Goal: Transaction & Acquisition: Purchase product/service

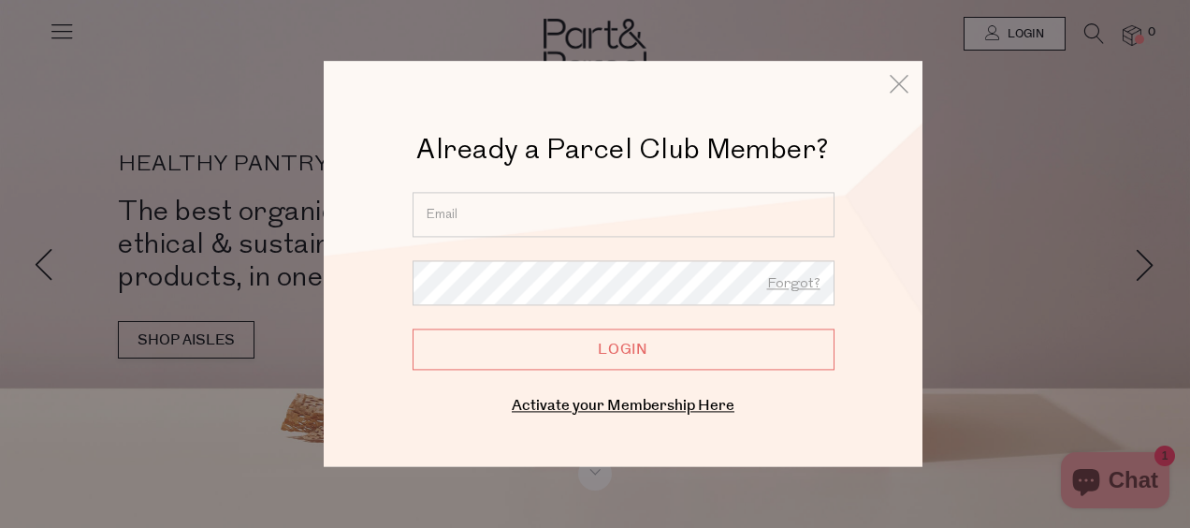
click at [605, 204] on input "email" at bounding box center [624, 214] width 422 height 45
type input "jessica.dickinson10@outlook.com"
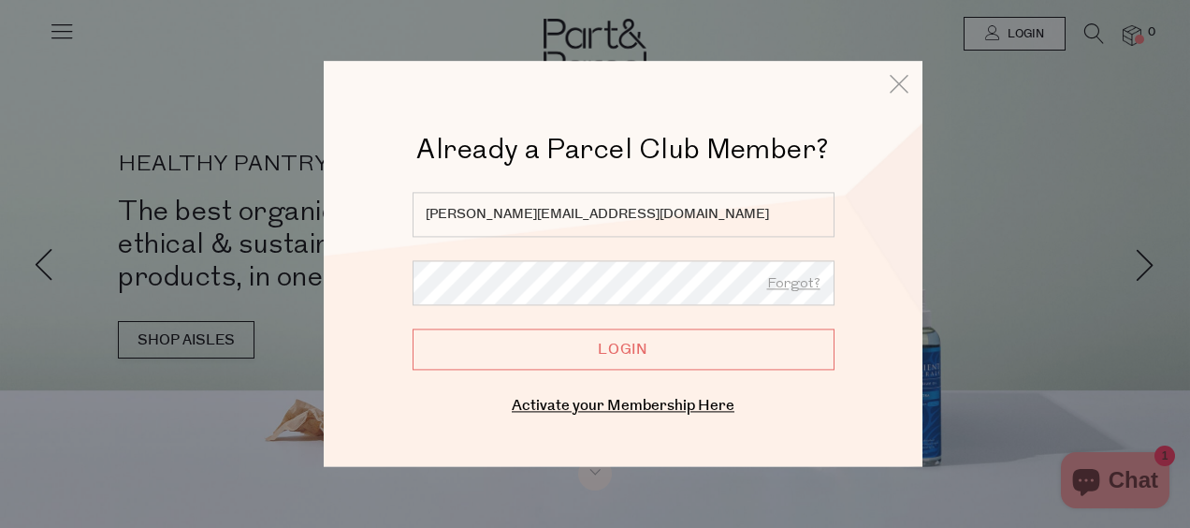
click at [556, 355] on input "Login" at bounding box center [624, 348] width 422 height 41
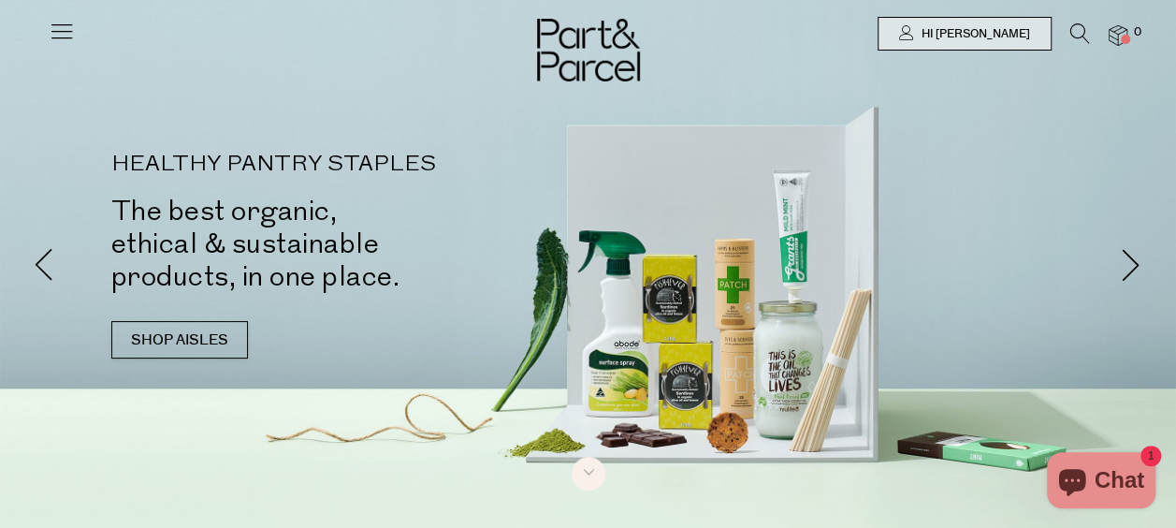
click at [62, 26] on icon at bounding box center [62, 31] width 26 height 26
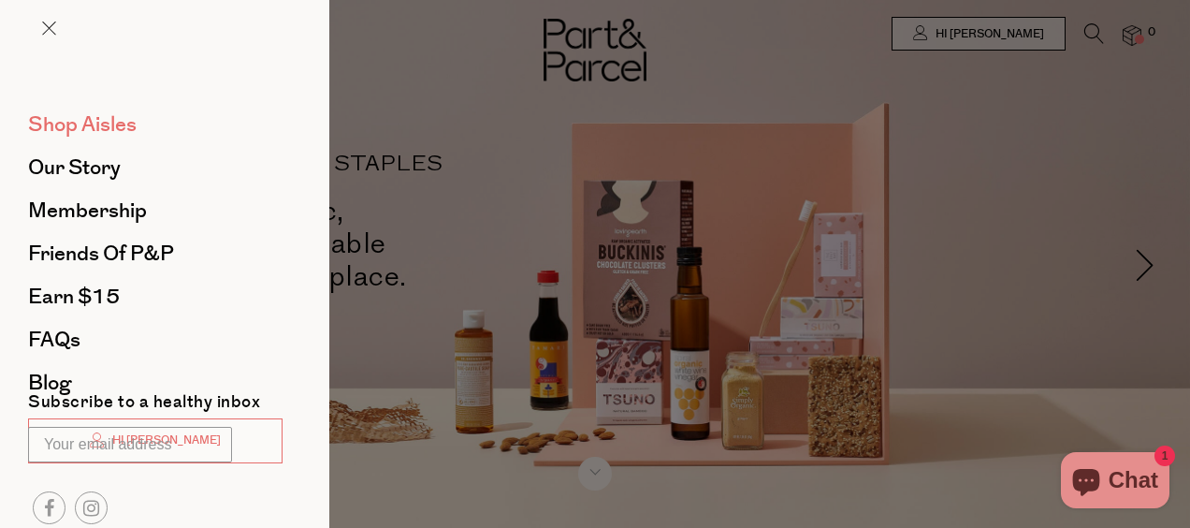
click at [100, 129] on span "Shop Aisles" at bounding box center [82, 124] width 109 height 30
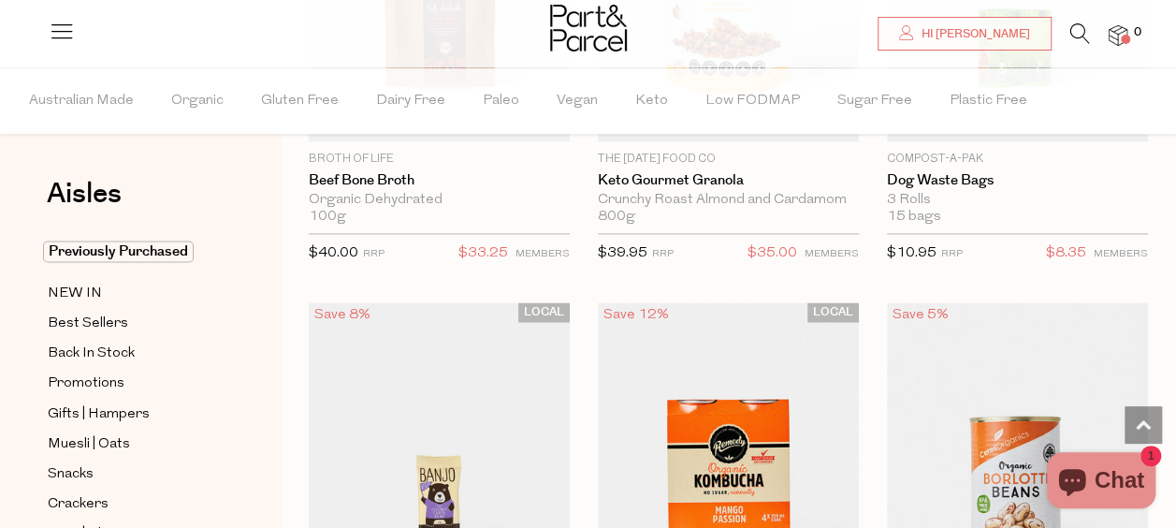
scroll to position [1497, 0]
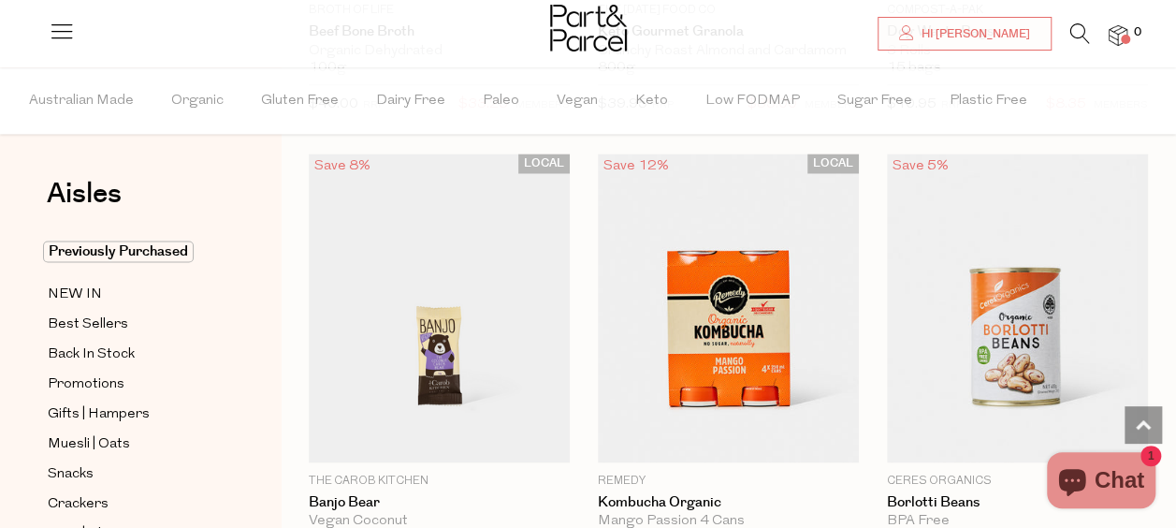
click at [1122, 28] on img at bounding box center [1118, 36] width 19 height 22
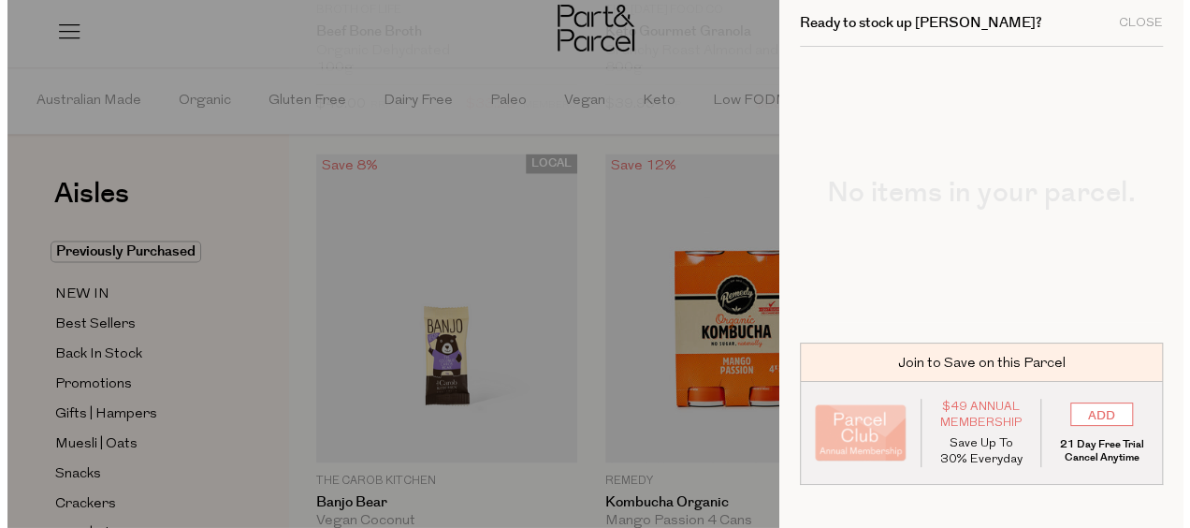
scroll to position [1514, 0]
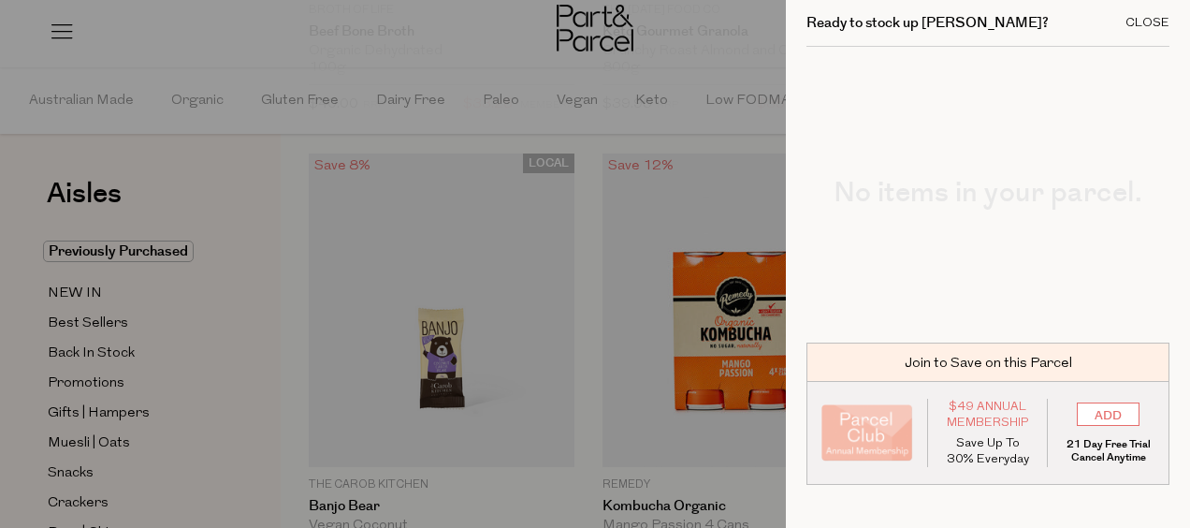
click at [1126, 24] on div "Close" at bounding box center [1148, 23] width 44 height 12
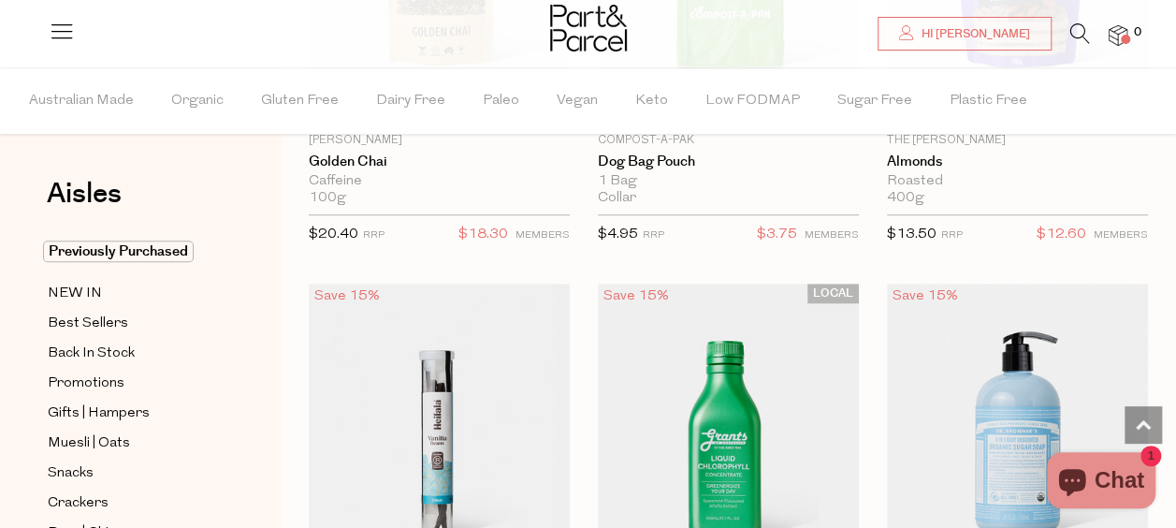
scroll to position [4211, 0]
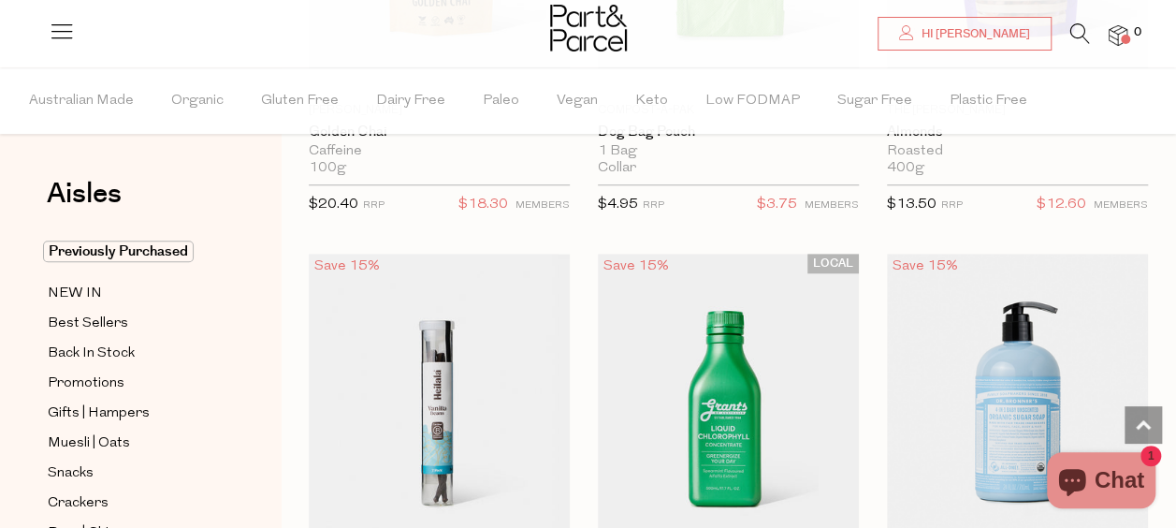
click at [67, 27] on icon at bounding box center [62, 31] width 26 height 26
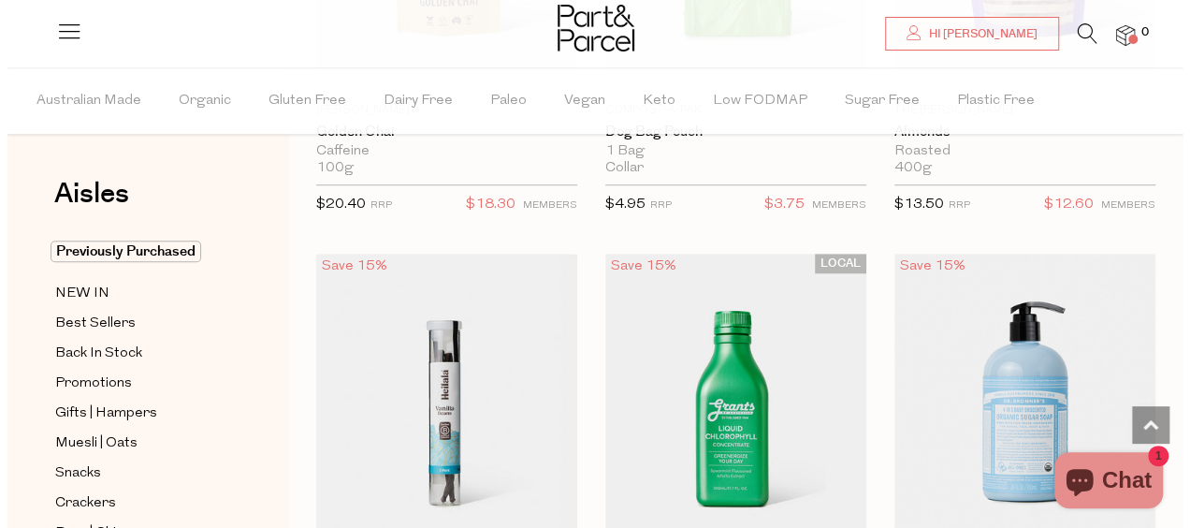
scroll to position [4256, 0]
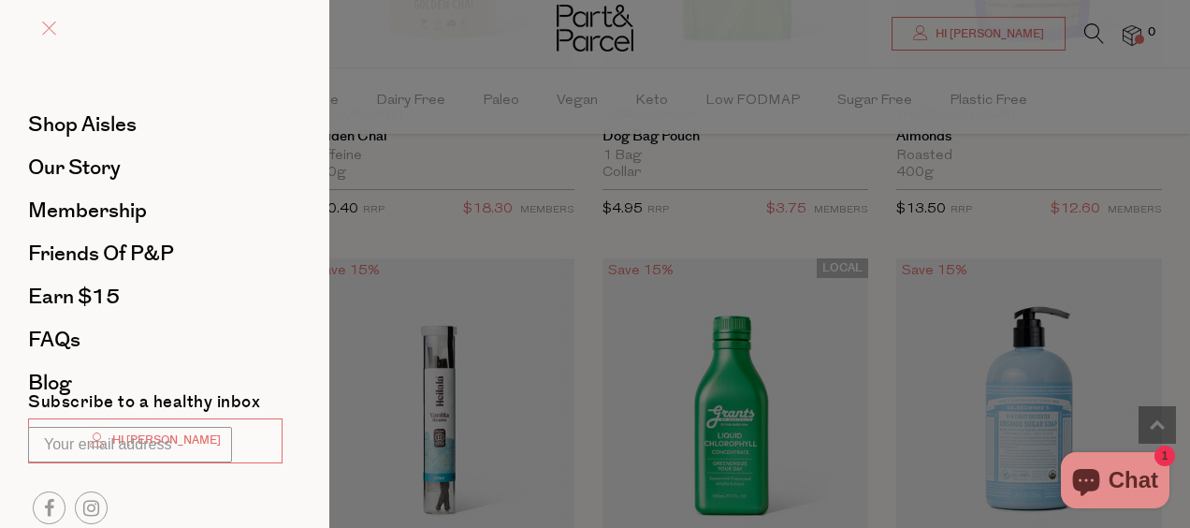
click at [50, 27] on span at bounding box center [49, 29] width 14 height 14
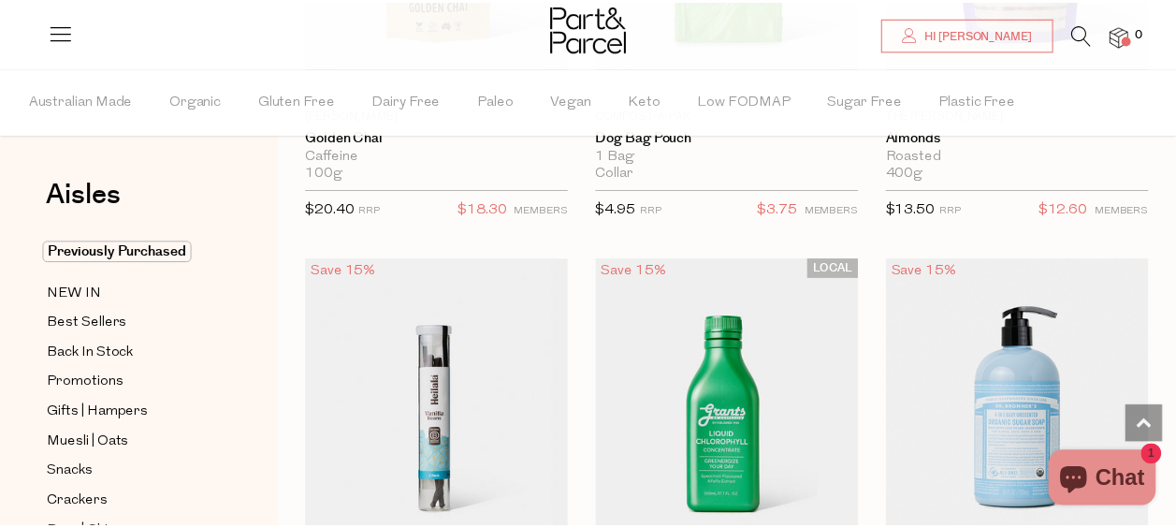
scroll to position [4211, 0]
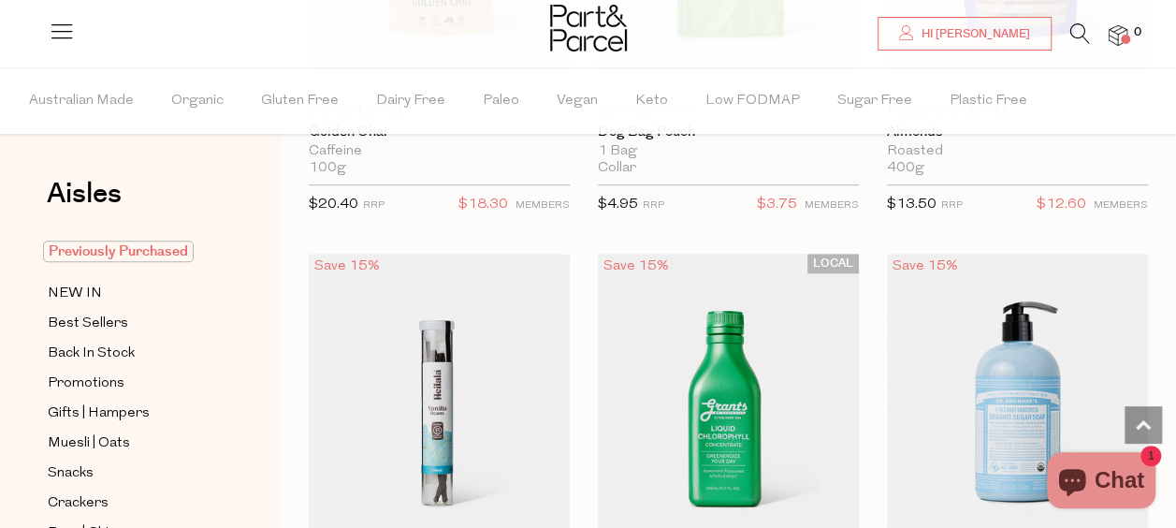
click at [159, 256] on span "Previously Purchased" at bounding box center [118, 252] width 151 height 22
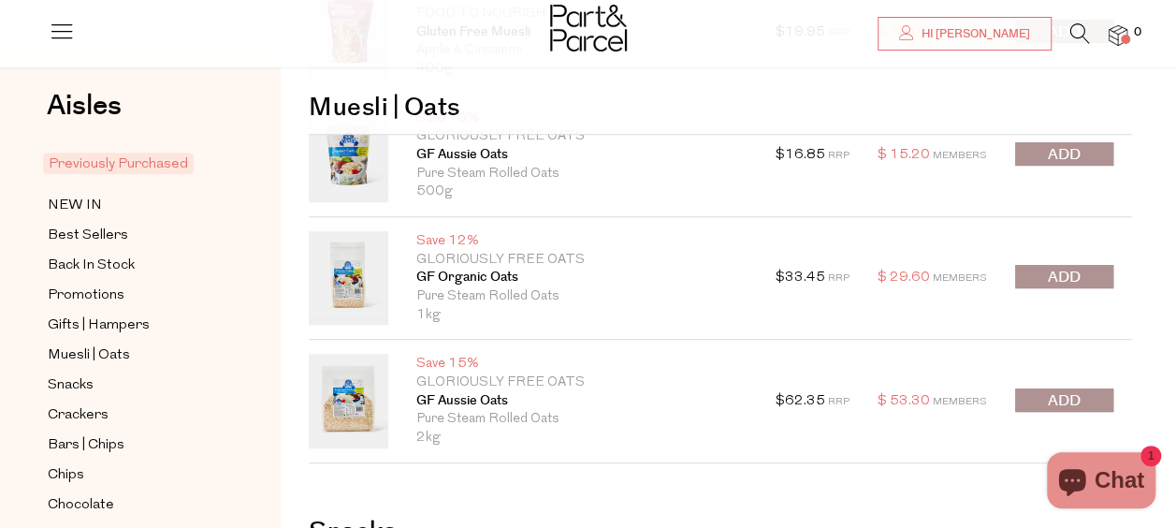
scroll to position [374, 0]
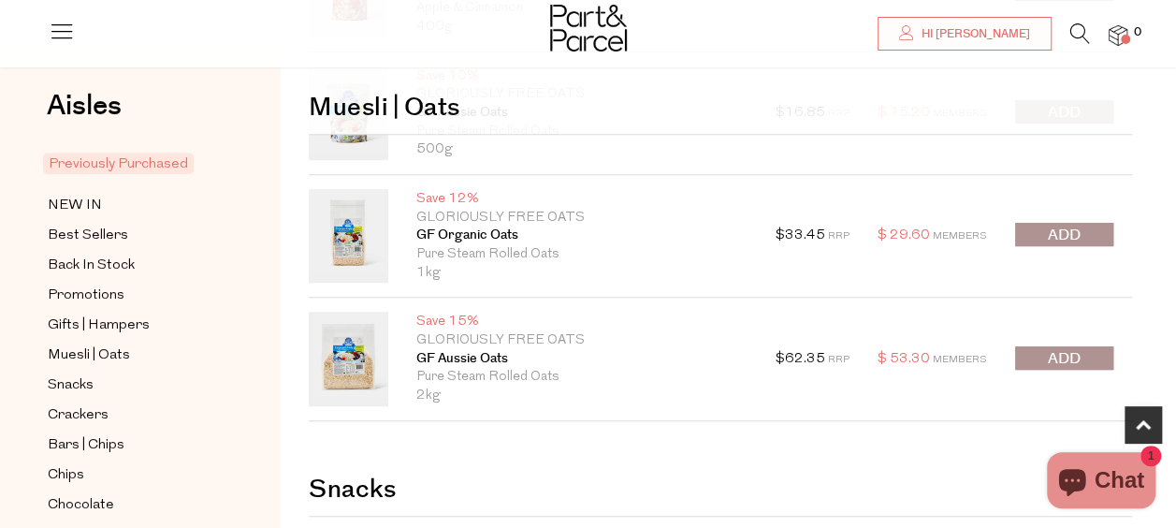
click at [1034, 362] on button "submit" at bounding box center [1064, 357] width 98 height 23
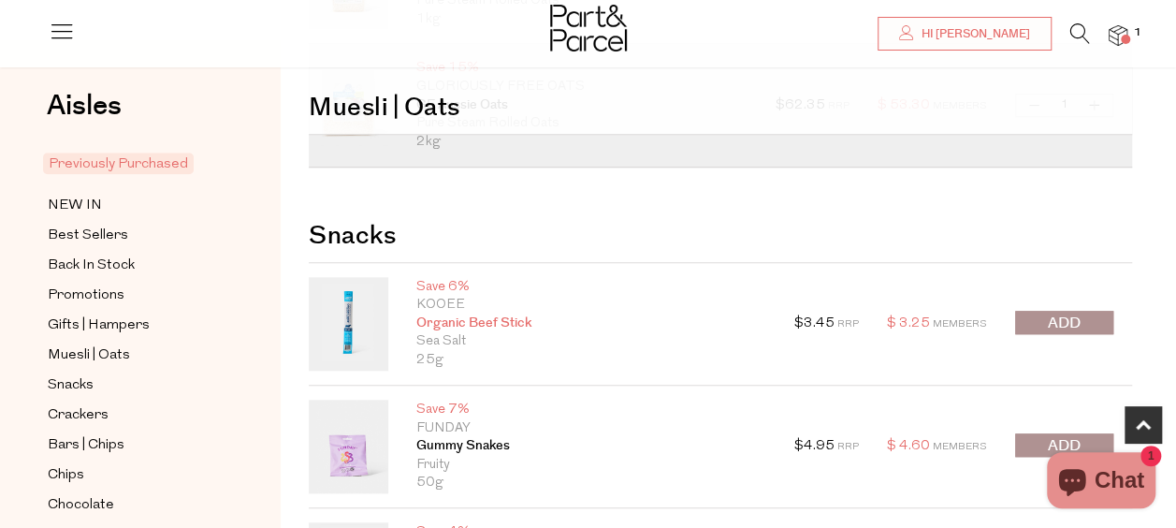
scroll to position [655, 0]
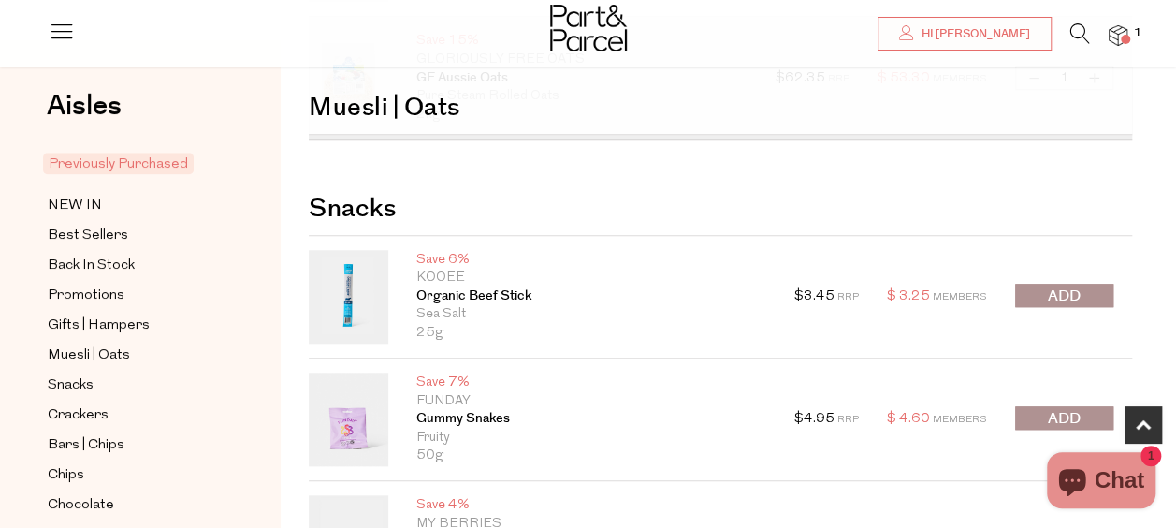
click at [1041, 294] on button "submit" at bounding box center [1064, 295] width 98 height 23
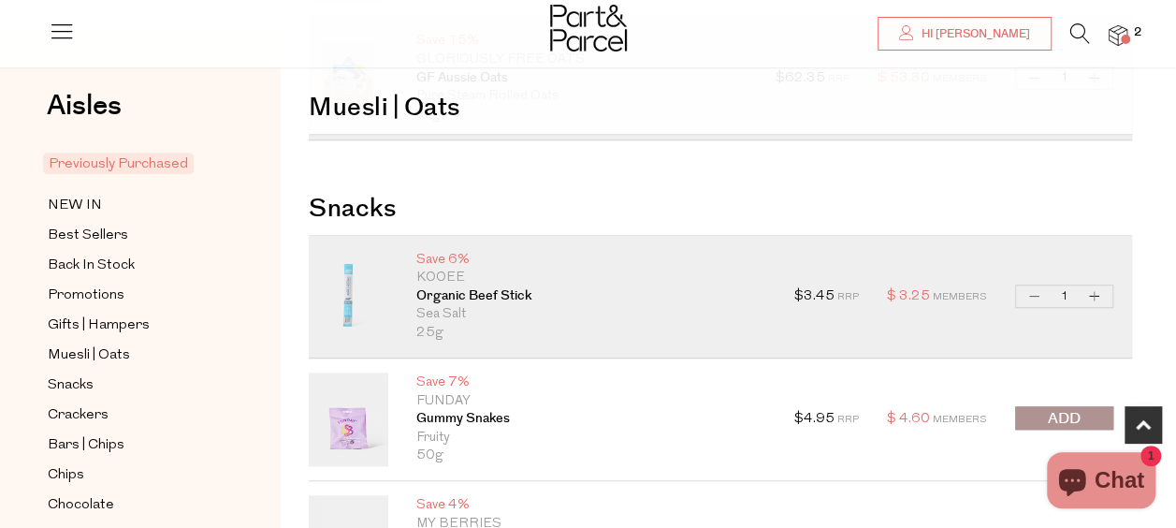
click at [1100, 289] on button "Increase Organic Beef Stick" at bounding box center [1095, 296] width 22 height 22
type input "2"
click at [1094, 297] on button "Increase Organic Beef Stick" at bounding box center [1095, 296] width 22 height 22
type input "3"
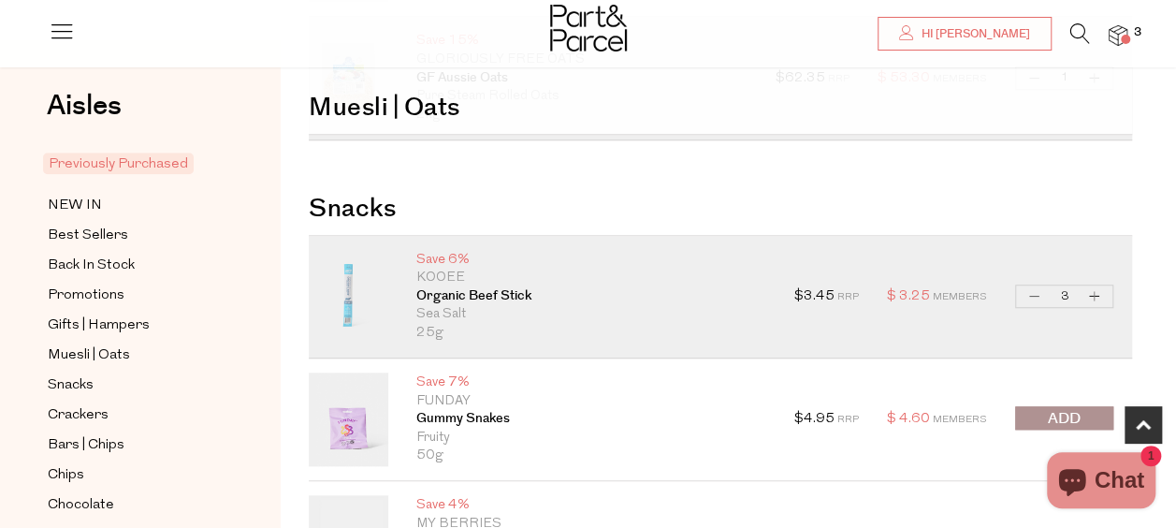
type input "3"
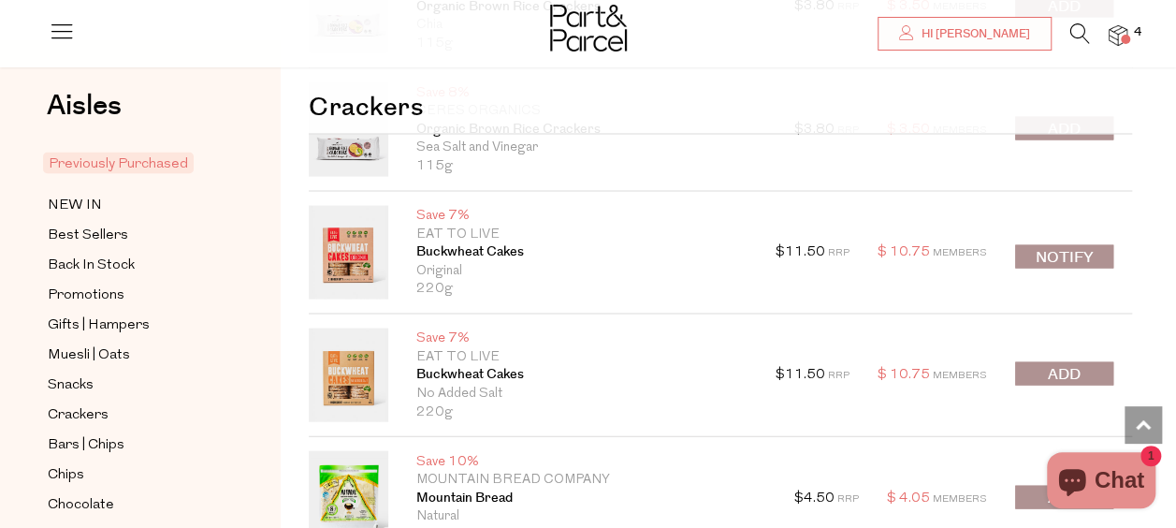
scroll to position [1778, 0]
click at [1071, 369] on span "submit" at bounding box center [1064, 374] width 33 height 22
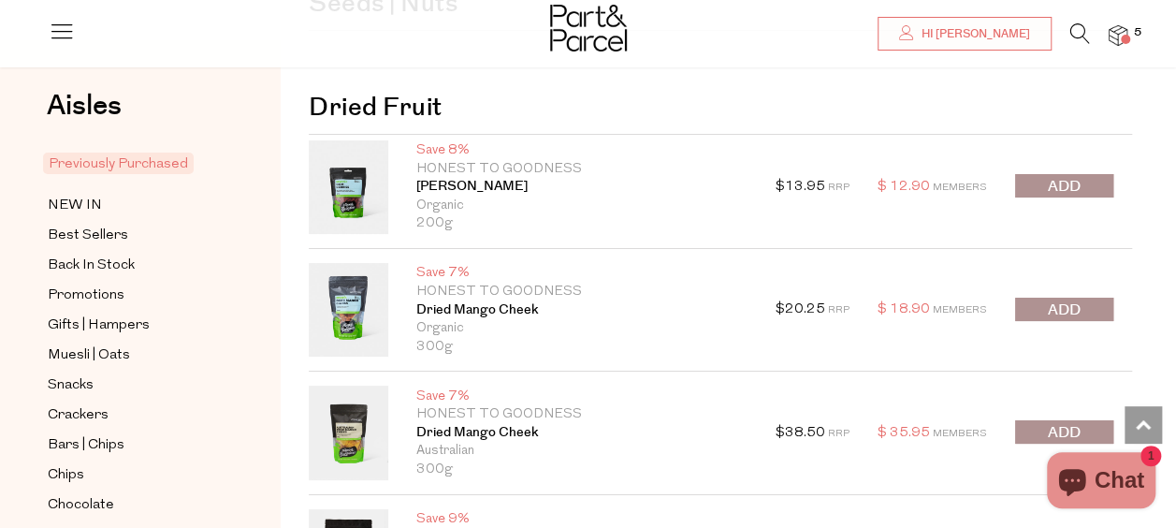
scroll to position [3463, 0]
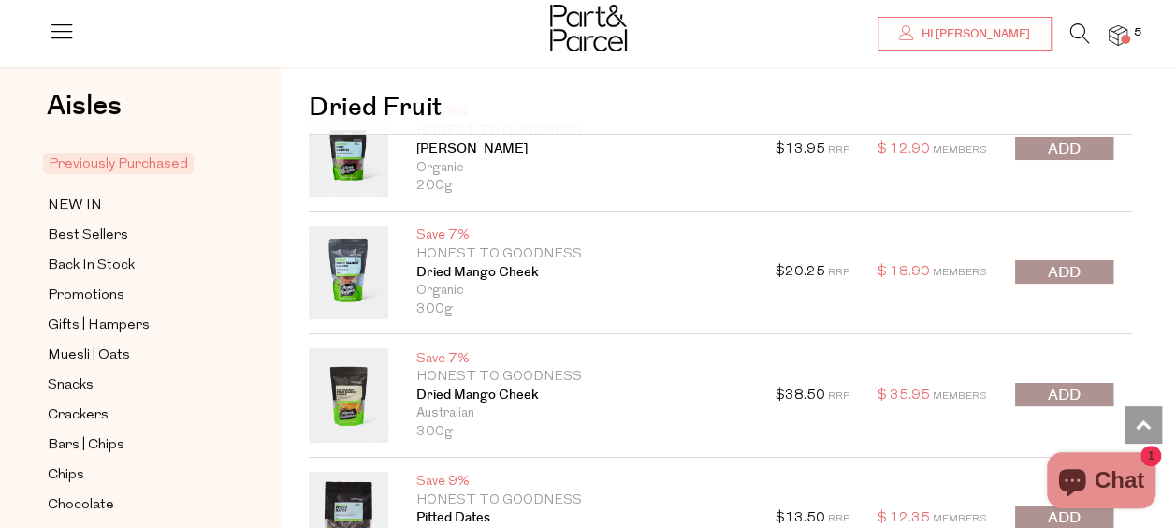
click at [1063, 386] on span "submit" at bounding box center [1064, 396] width 33 height 22
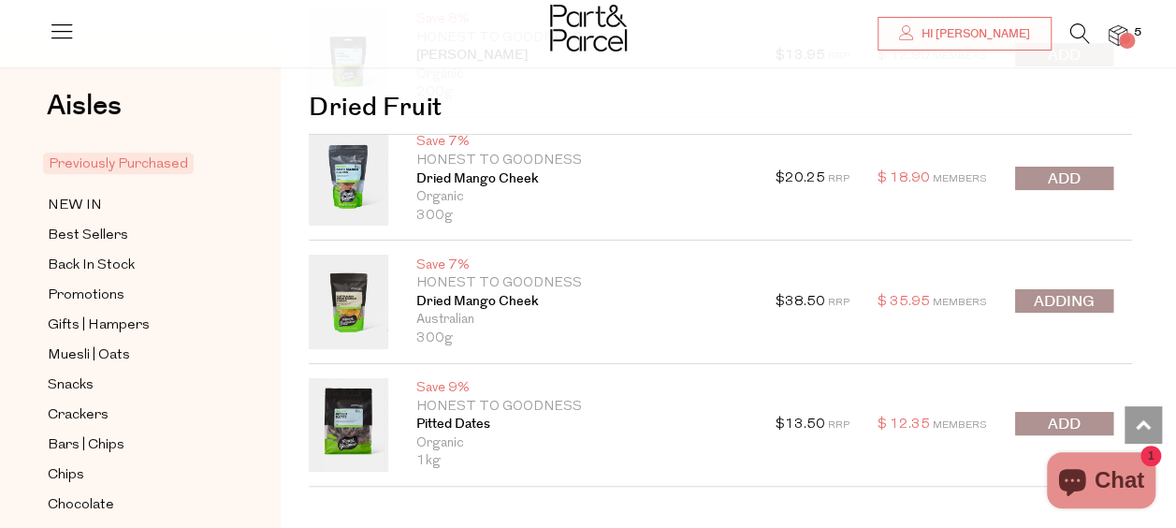
scroll to position [3650, 0]
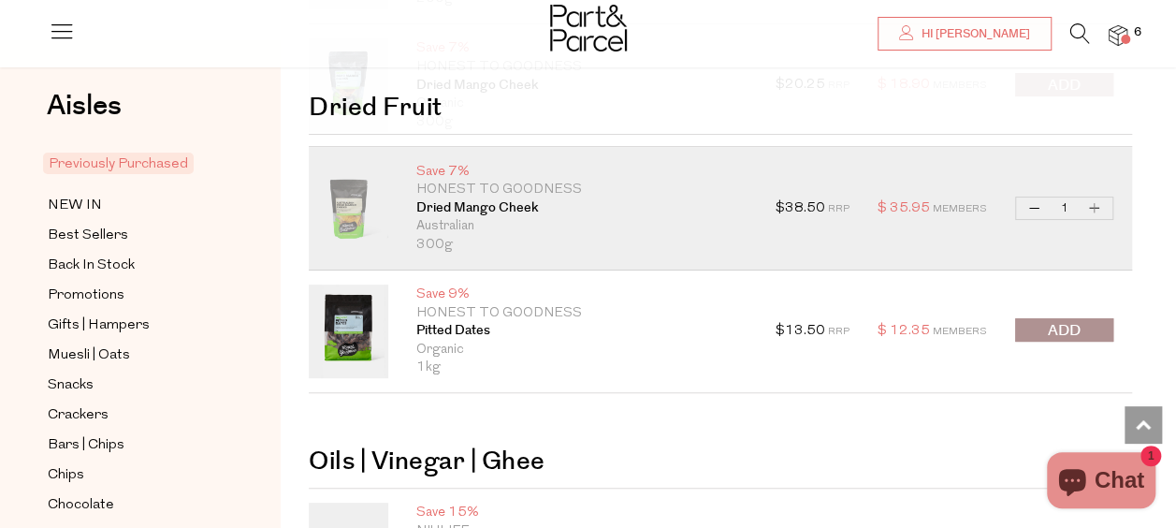
click at [1061, 321] on span "submit" at bounding box center [1064, 331] width 33 height 22
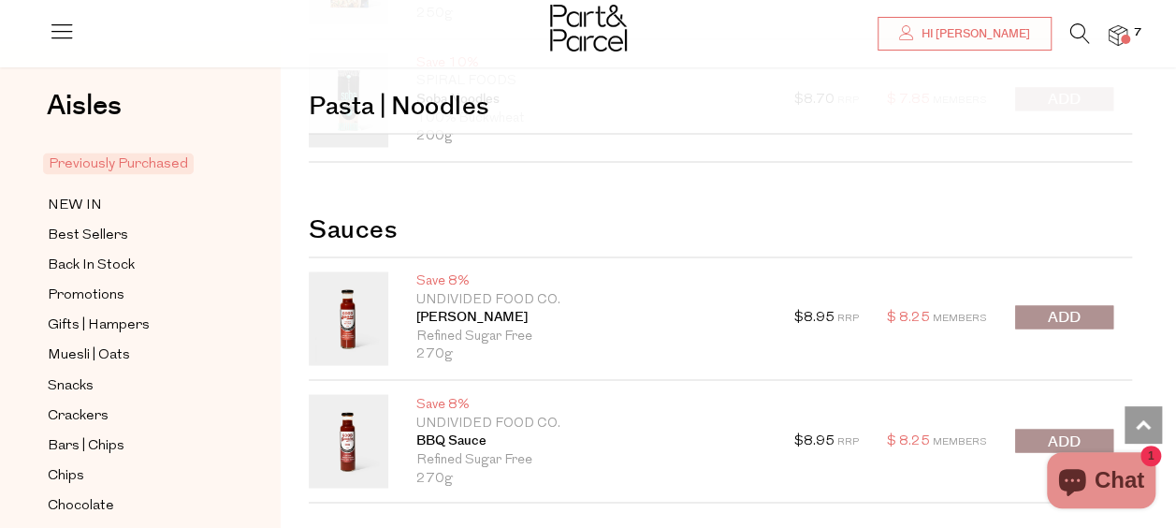
scroll to position [4960, 0]
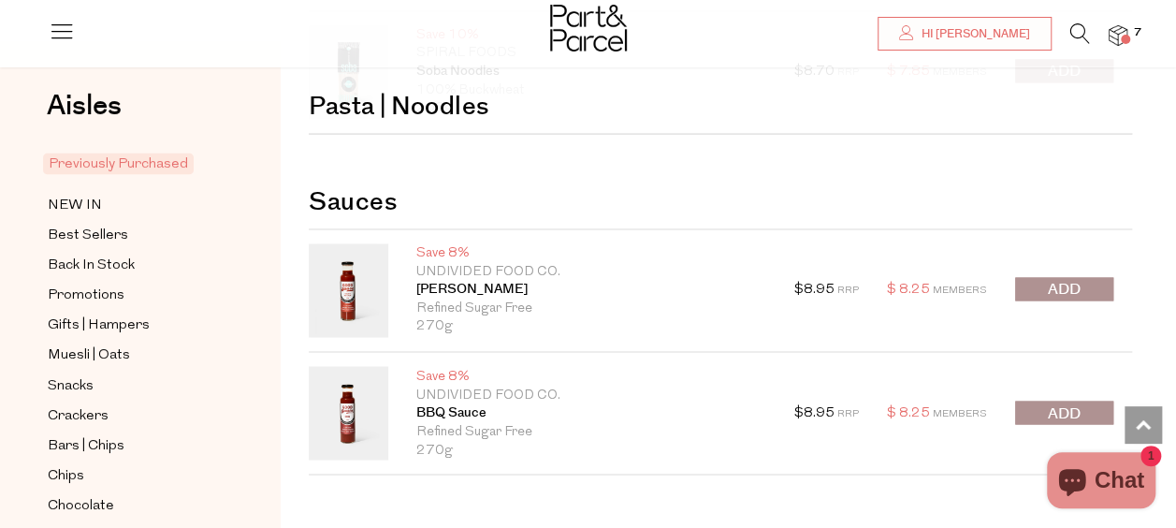
click at [1057, 402] on span "submit" at bounding box center [1064, 413] width 33 height 22
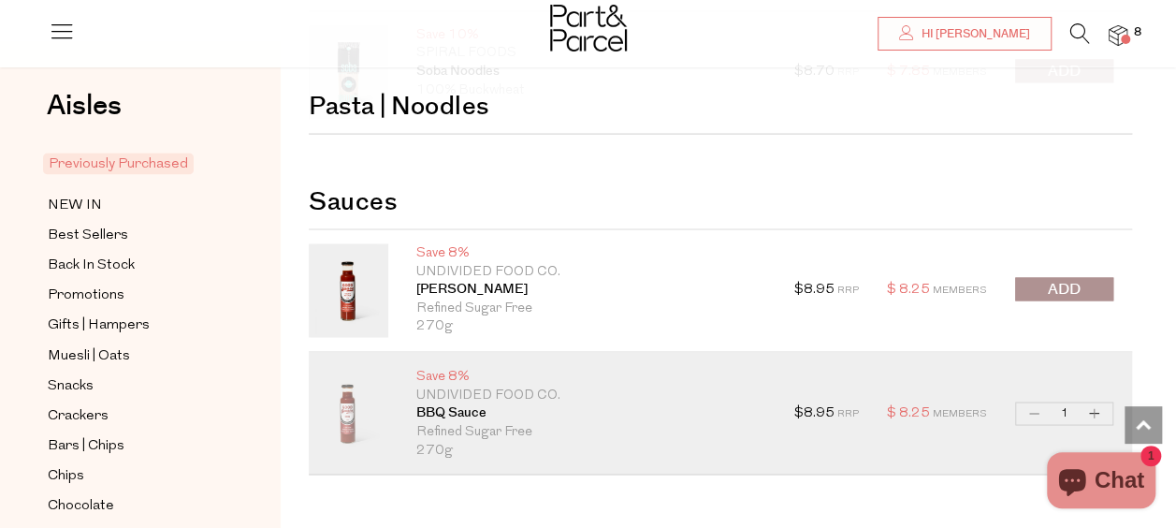
click at [1091, 402] on button "Increase BBQ Sauce" at bounding box center [1095, 413] width 22 height 22
type input "2"
click at [1036, 277] on button "submit" at bounding box center [1064, 288] width 98 height 23
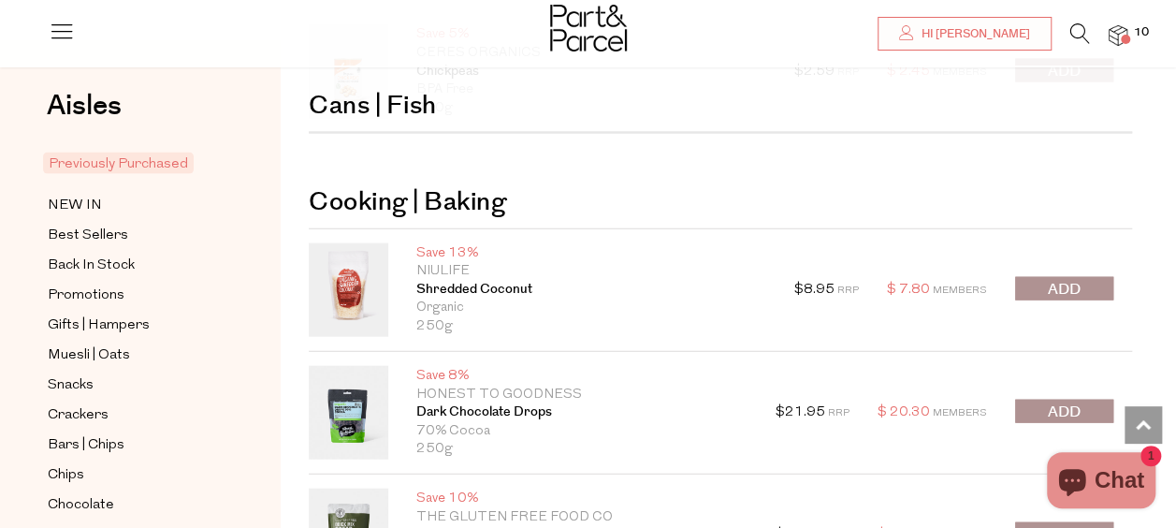
scroll to position [5521, 0]
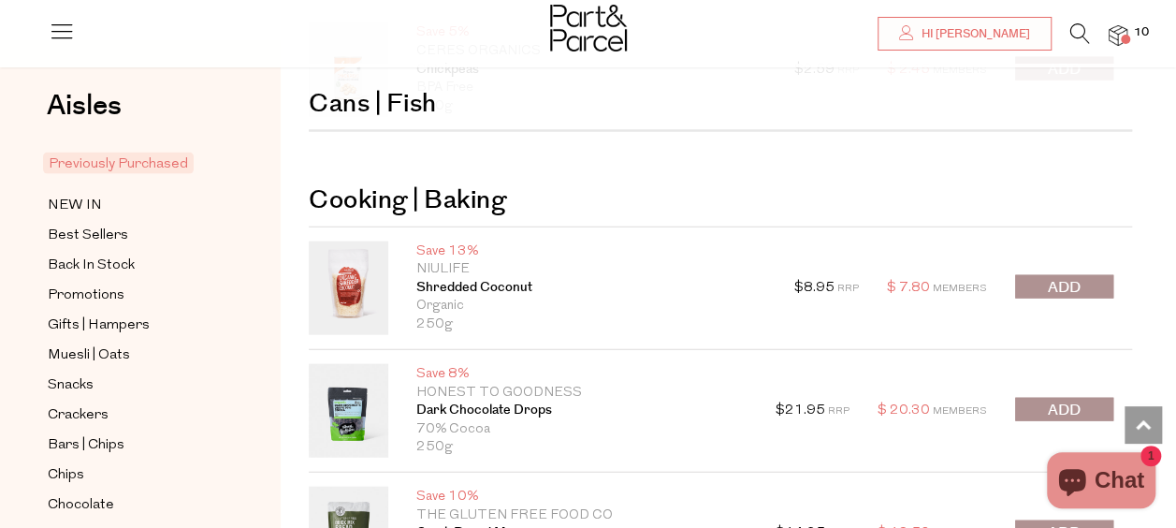
click at [1042, 275] on button "submit" at bounding box center [1064, 286] width 98 height 23
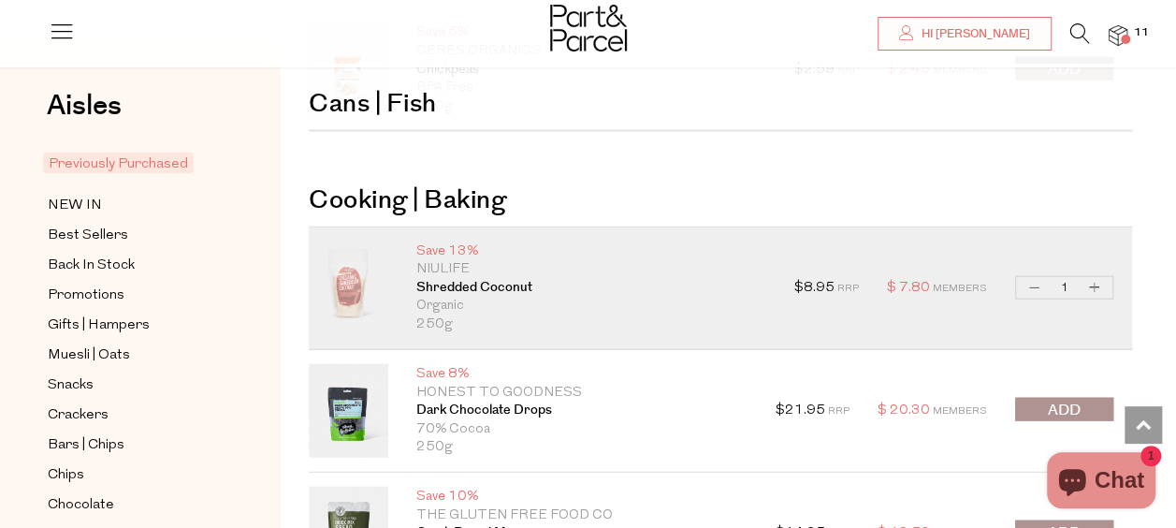
click at [1095, 277] on button "Increase Shredded Coconut" at bounding box center [1095, 288] width 22 height 22
type input "2"
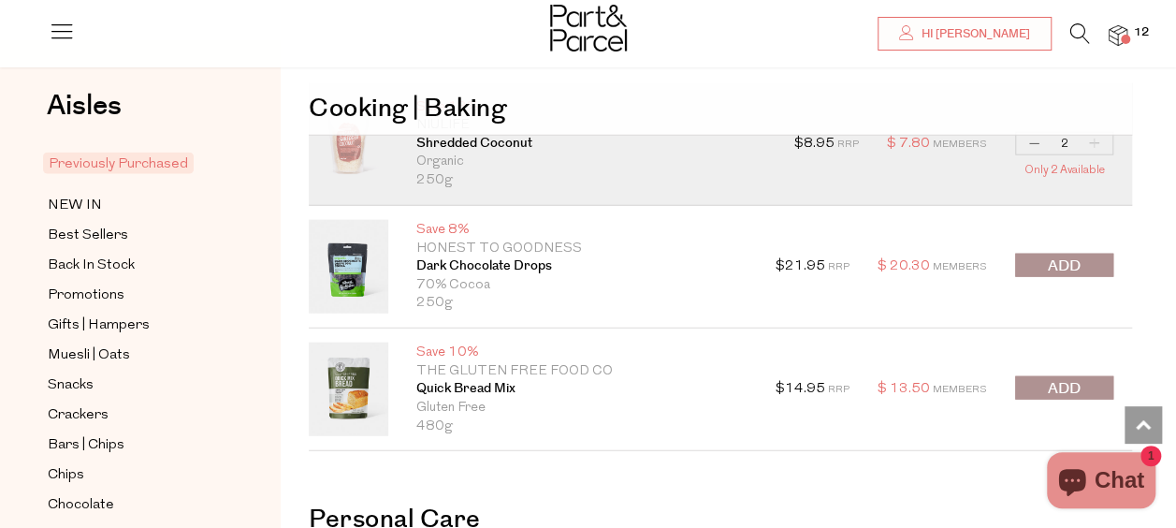
scroll to position [5709, 0]
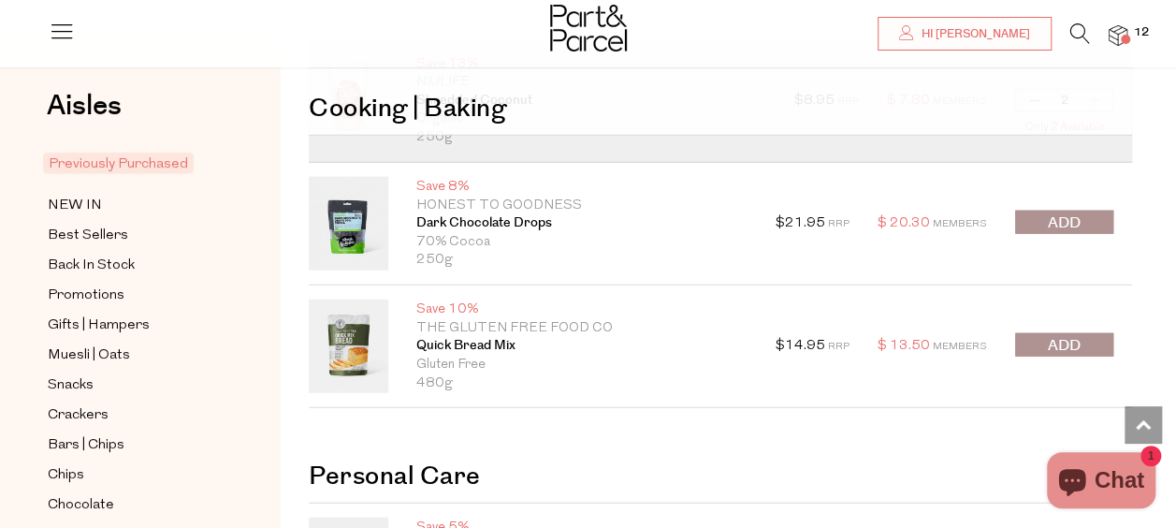
click at [1046, 211] on button "submit" at bounding box center [1064, 222] width 98 height 23
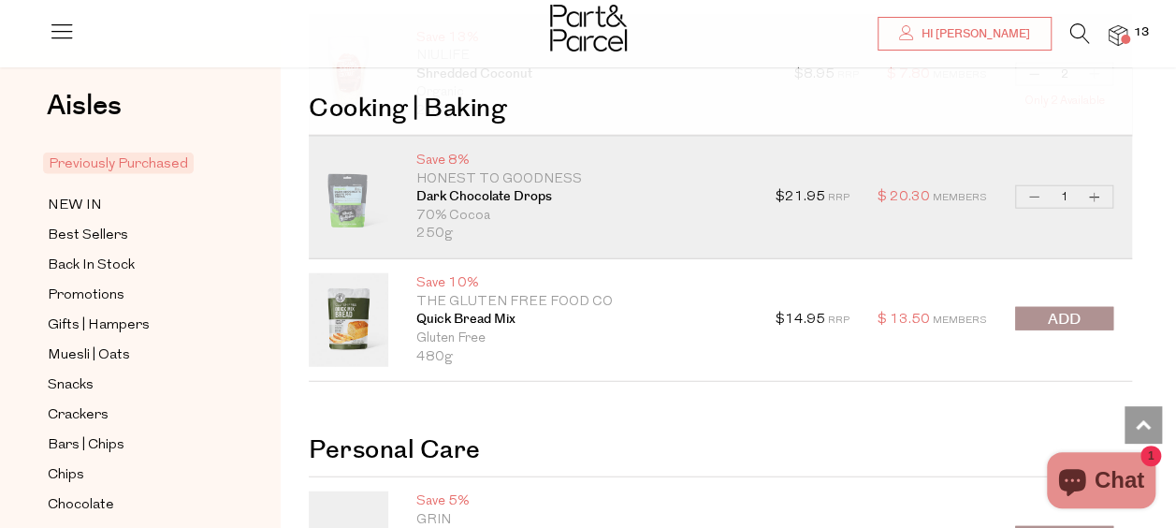
scroll to position [5521, 0]
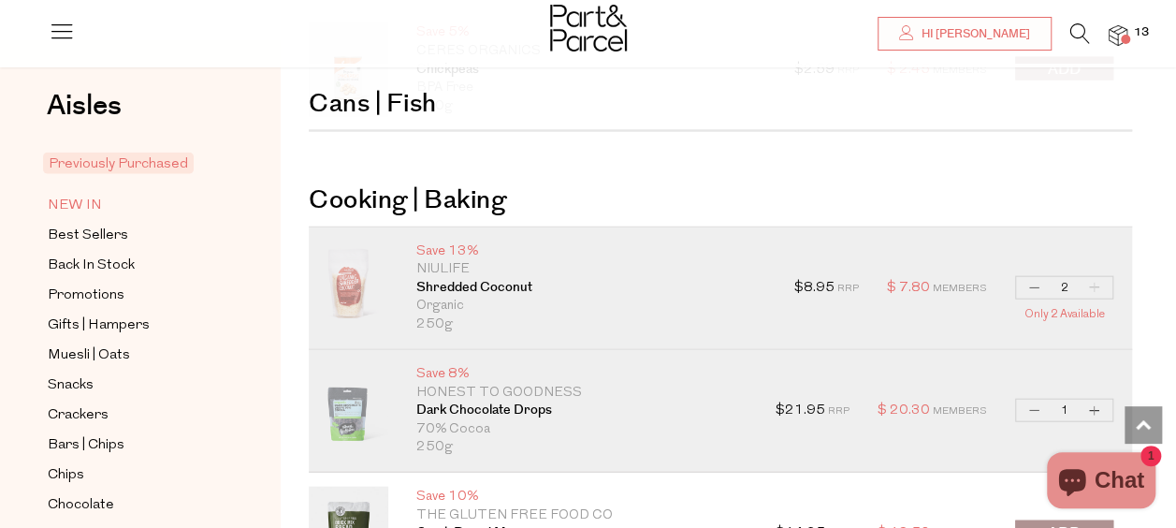
click at [84, 210] on span "NEW IN" at bounding box center [75, 206] width 54 height 22
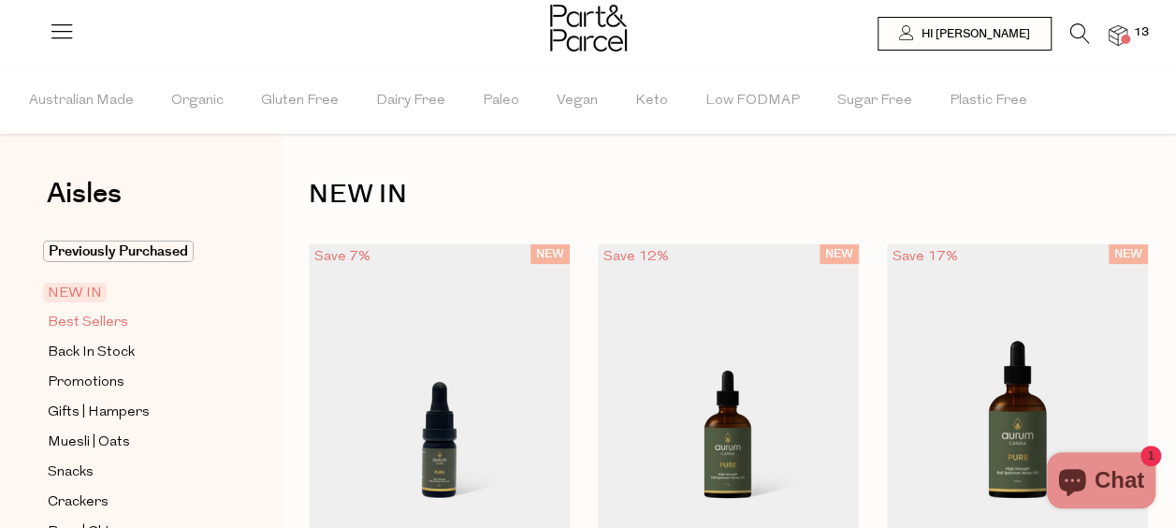
click at [97, 327] on span "Best Sellers" at bounding box center [88, 323] width 80 height 22
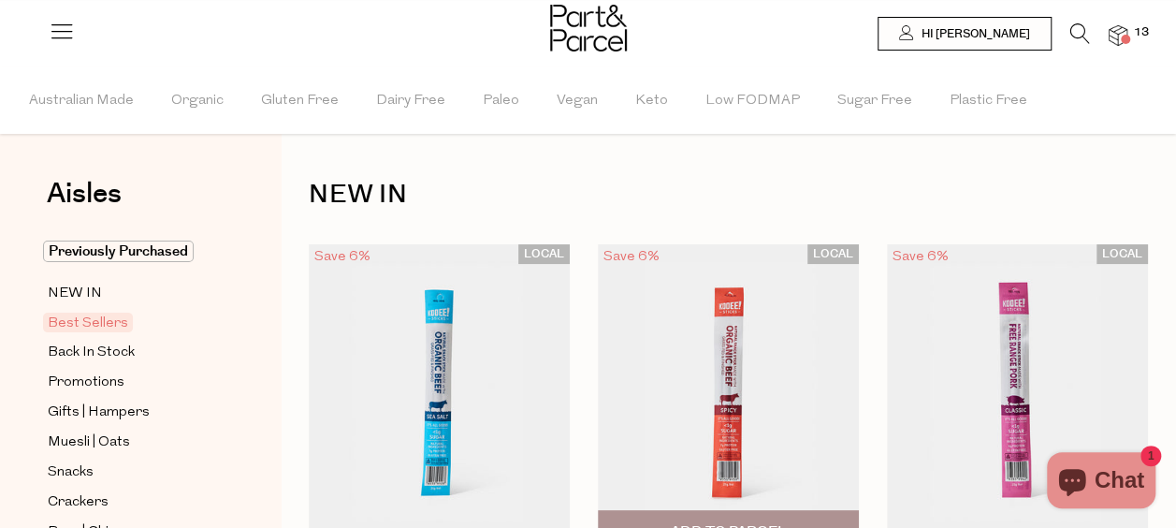
type input "3"
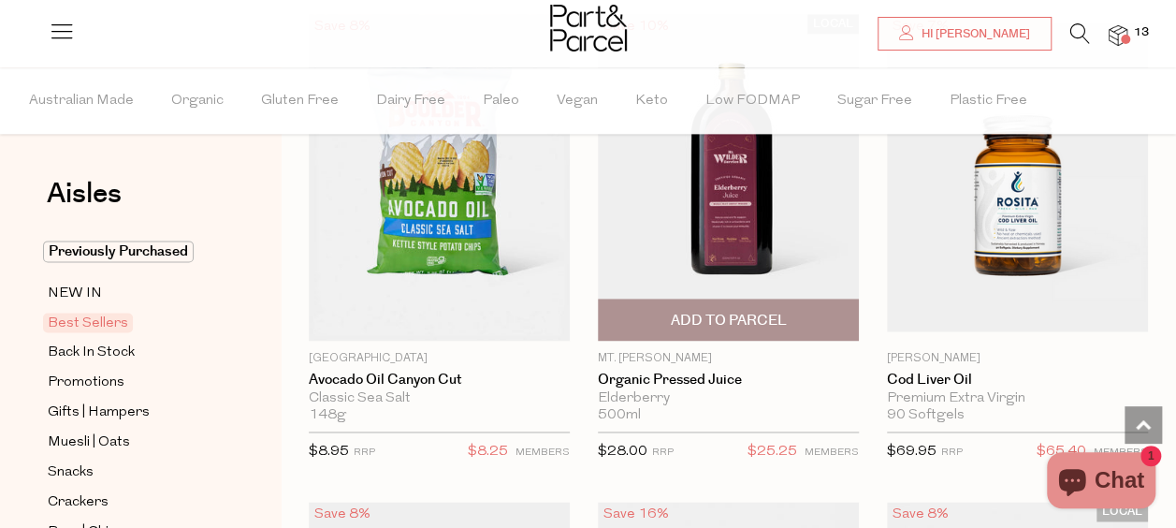
scroll to position [1217, 0]
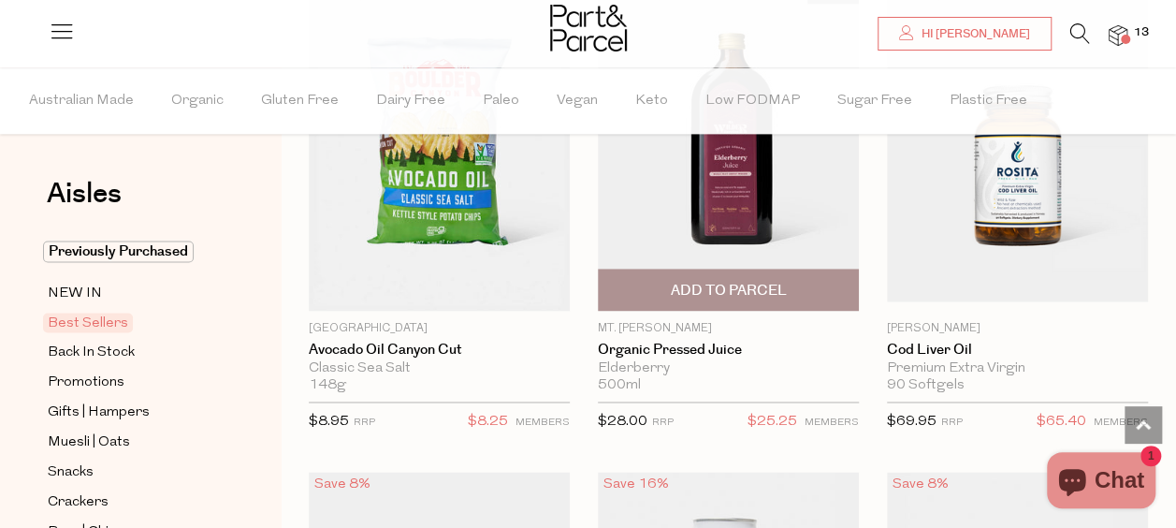
click at [773, 290] on span "Add To Parcel" at bounding box center [728, 291] width 116 height 20
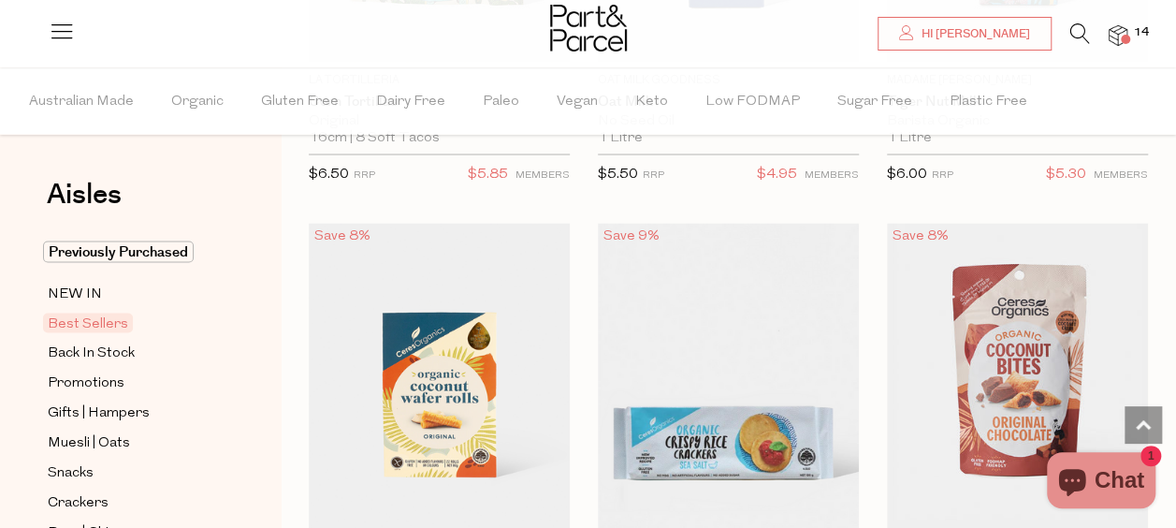
scroll to position [4866, 0]
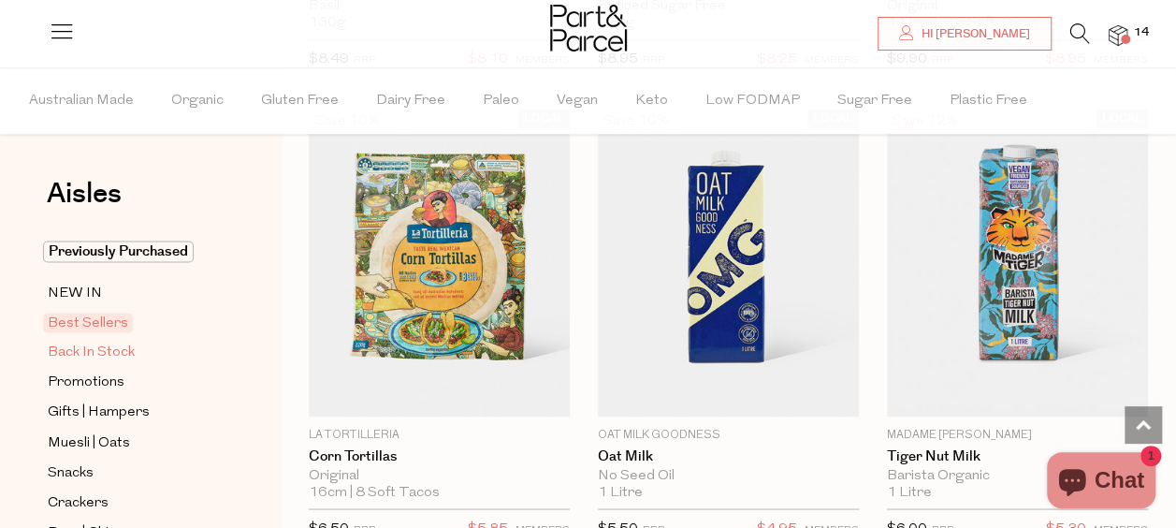
click at [115, 350] on span "Back In Stock" at bounding box center [91, 353] width 87 height 22
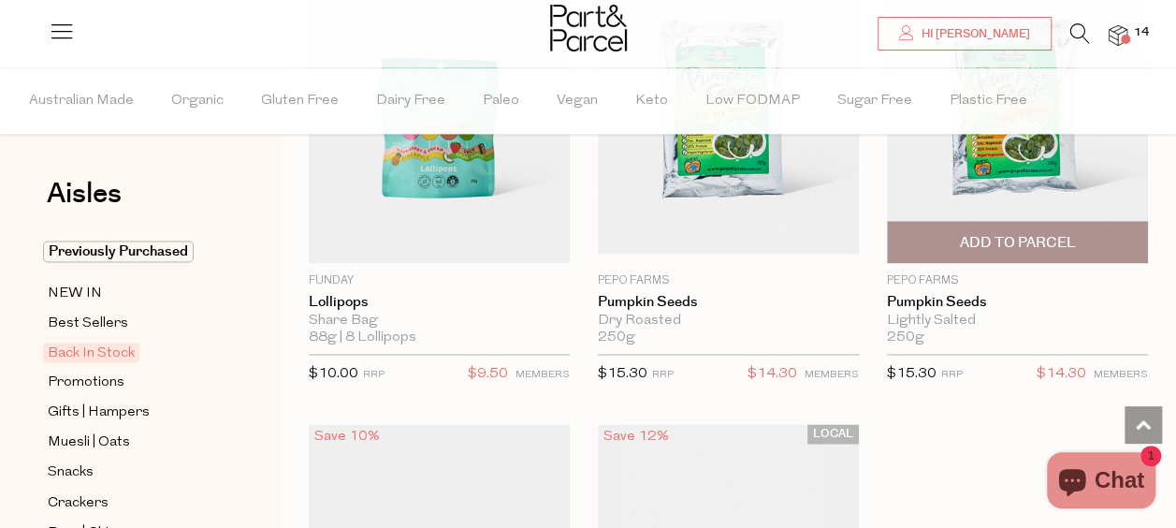
scroll to position [1217, 0]
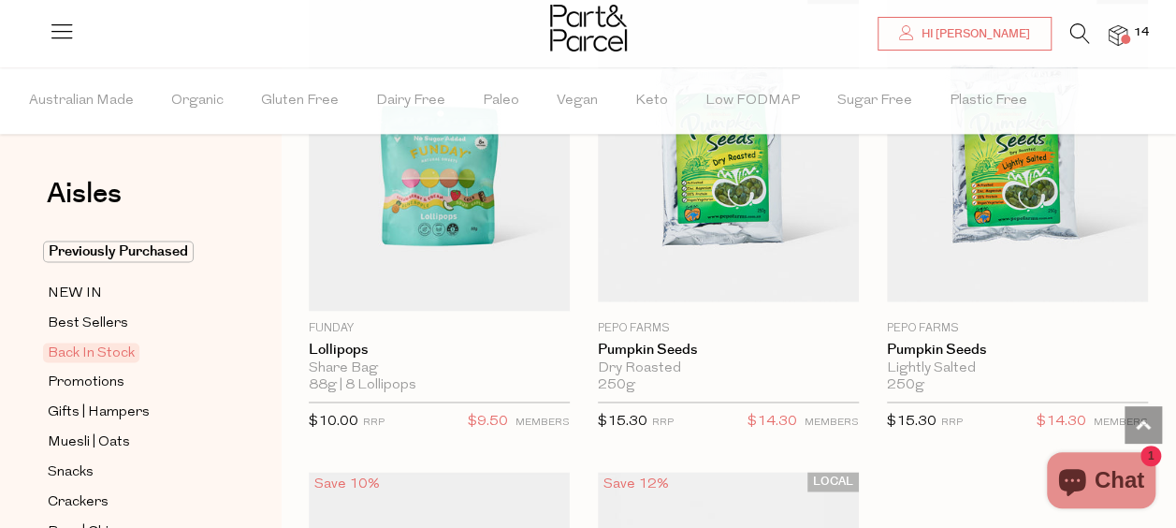
click at [1122, 37] on span at bounding box center [1125, 39] width 9 height 9
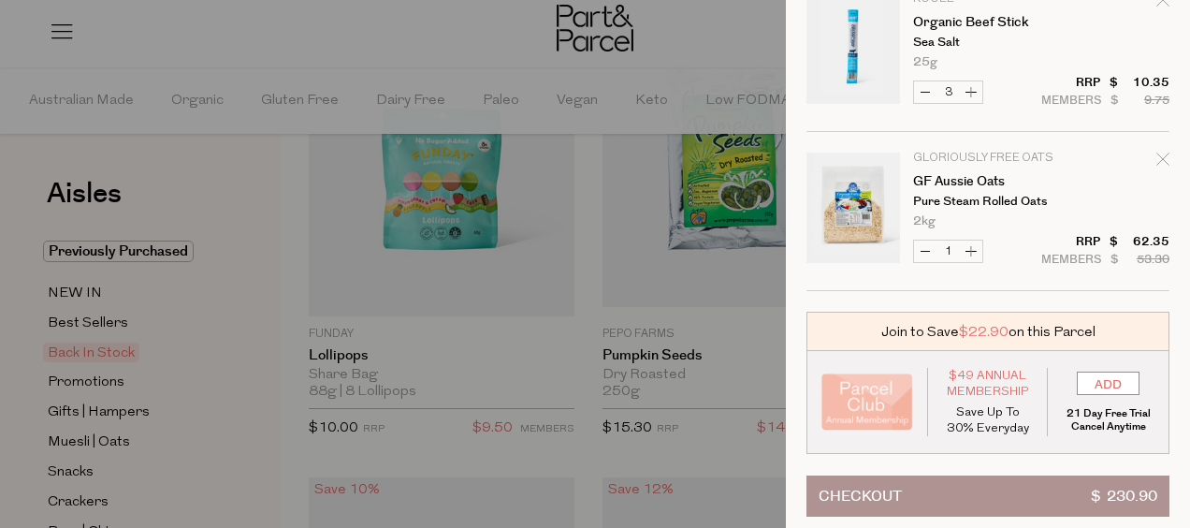
scroll to position [1367, 0]
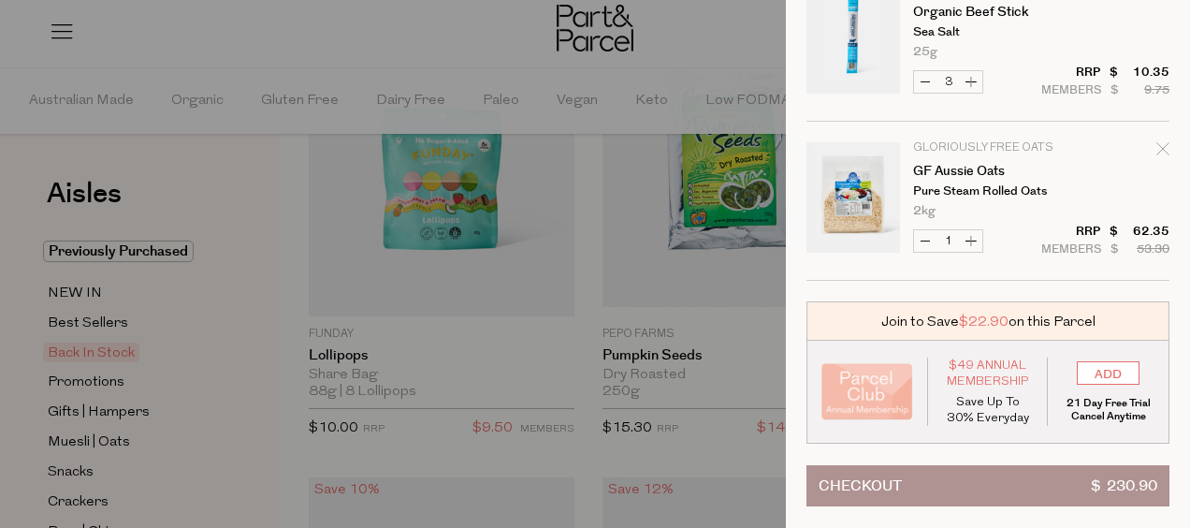
click at [987, 467] on button "Checkout $ 230.90" at bounding box center [988, 485] width 363 height 41
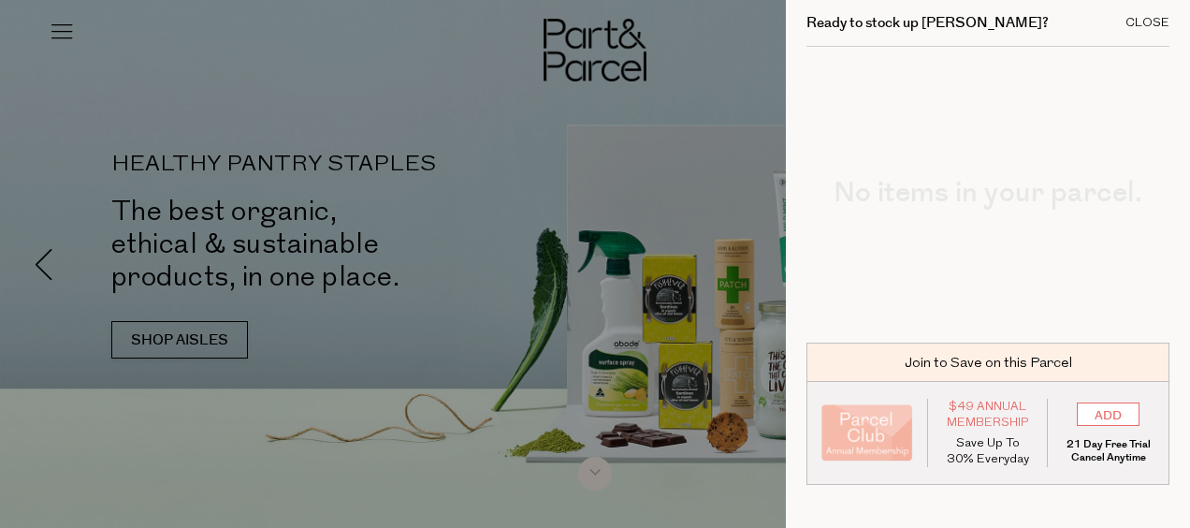
click at [1136, 26] on div "Close" at bounding box center [1148, 23] width 44 height 12
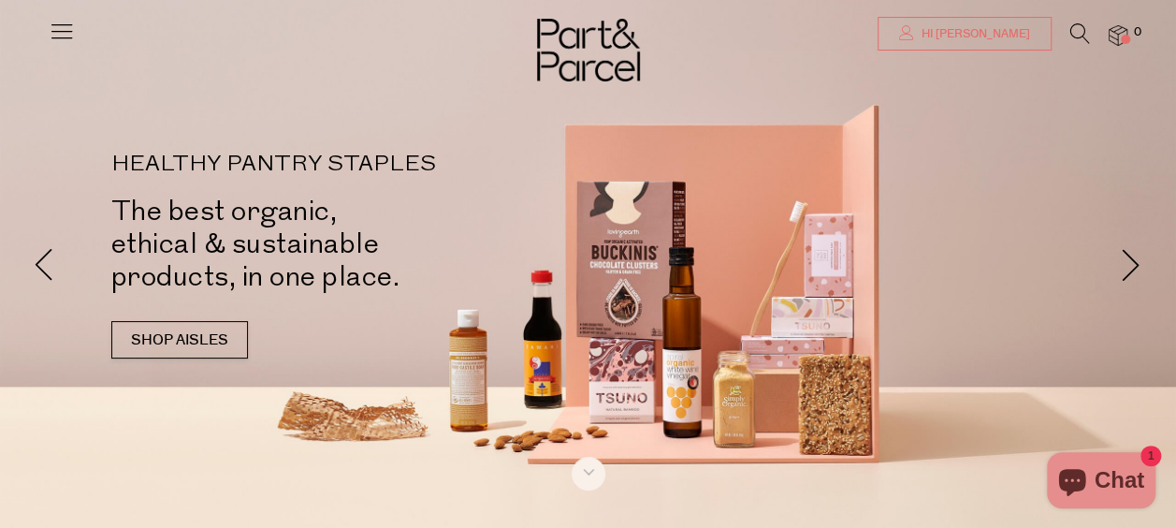
click at [1022, 33] on span "Hi [PERSON_NAME]" at bounding box center [973, 34] width 113 height 16
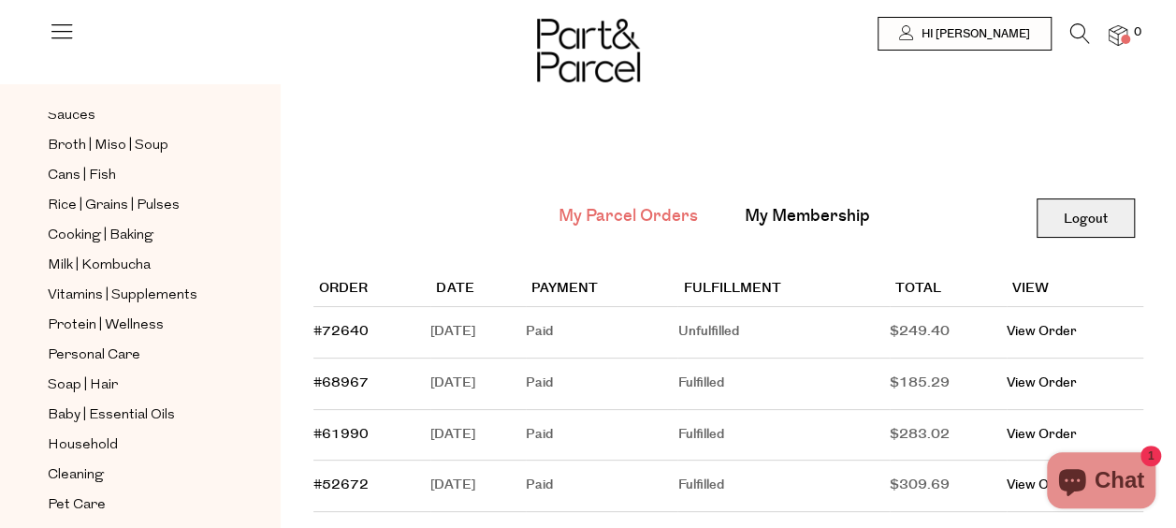
click at [1078, 218] on link "Logout" at bounding box center [1086, 217] width 98 height 39
